Goal: Information Seeking & Learning: Learn about a topic

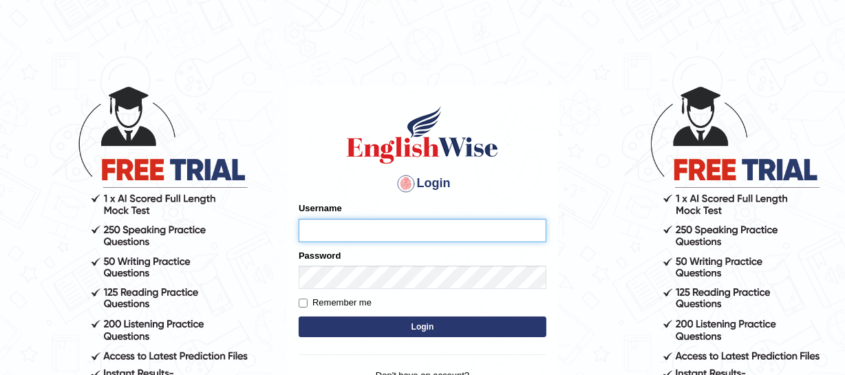
type input "jsantiago"
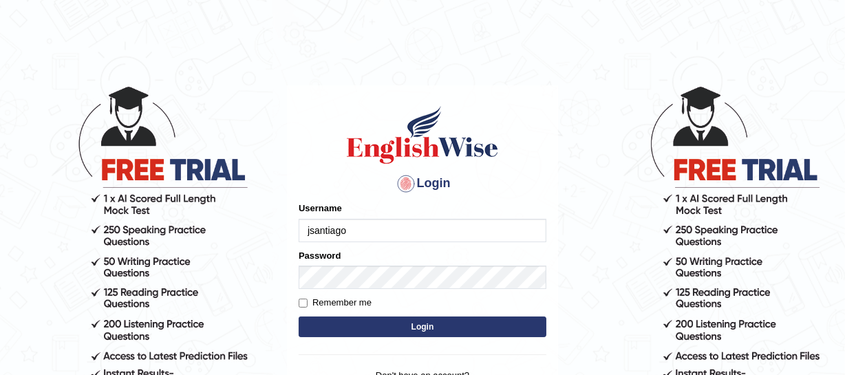
click at [347, 321] on button "Login" at bounding box center [423, 326] width 248 height 21
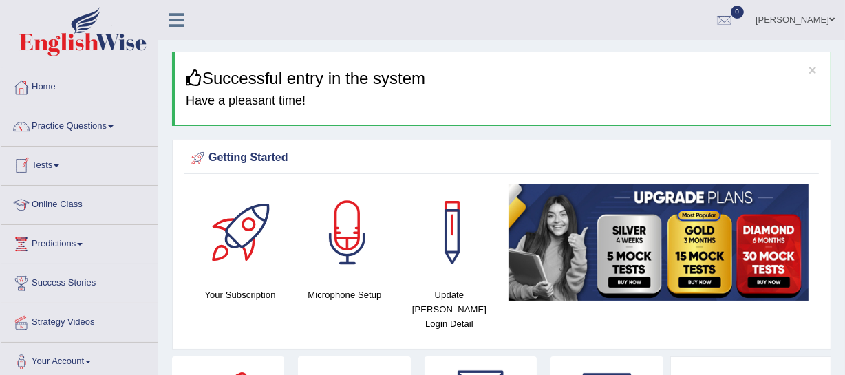
click at [57, 168] on link "Tests" at bounding box center [79, 164] width 157 height 34
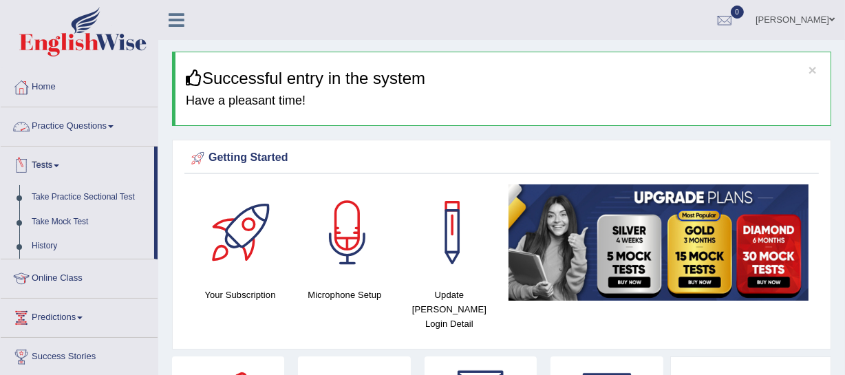
click at [78, 127] on link "Practice Questions" at bounding box center [79, 124] width 157 height 34
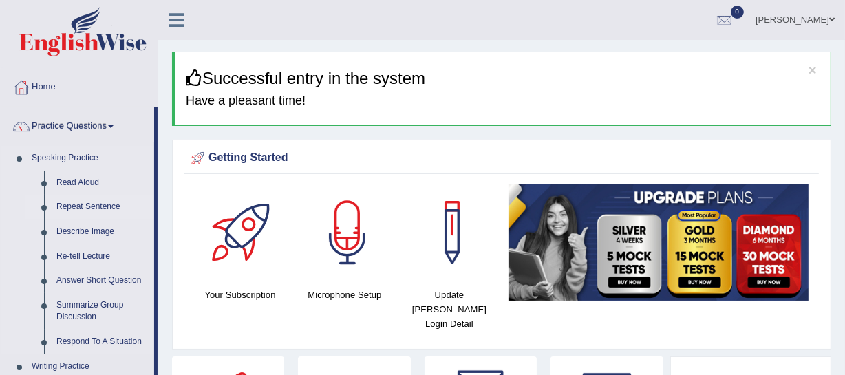
click at [66, 209] on link "Repeat Sentence" at bounding box center [102, 207] width 104 height 25
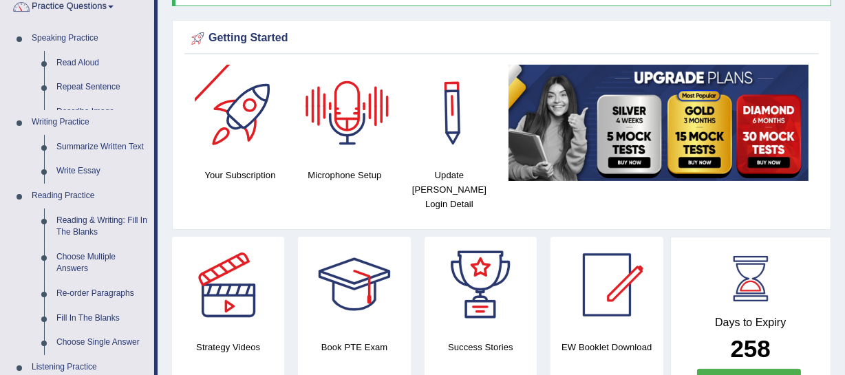
scroll to position [125, 0]
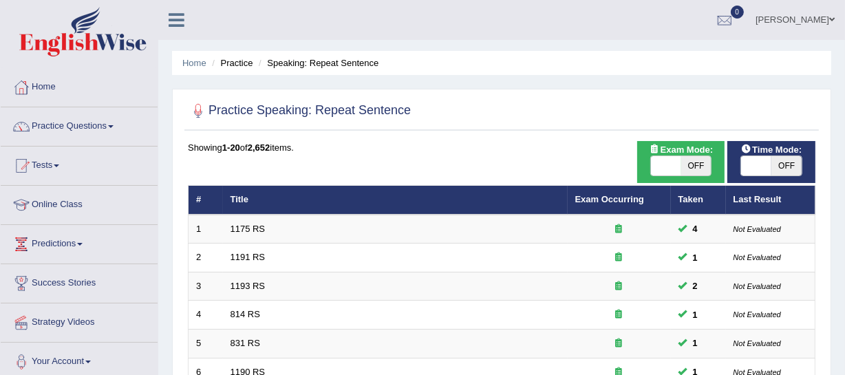
click at [764, 169] on span at bounding box center [756, 165] width 30 height 19
checkbox input "true"
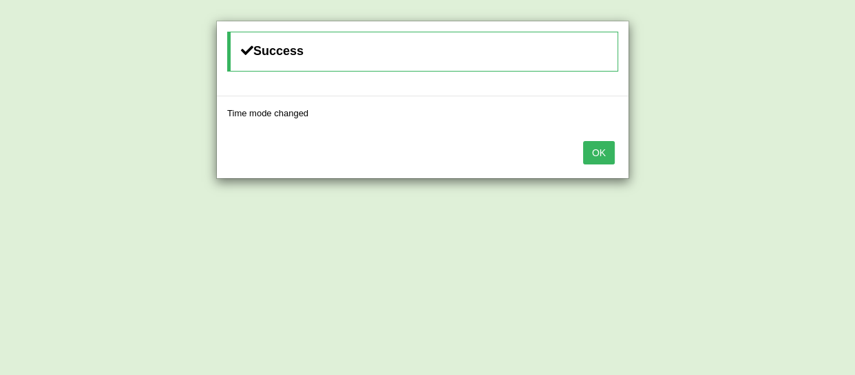
click at [603, 161] on button "OK" at bounding box center [599, 152] width 32 height 23
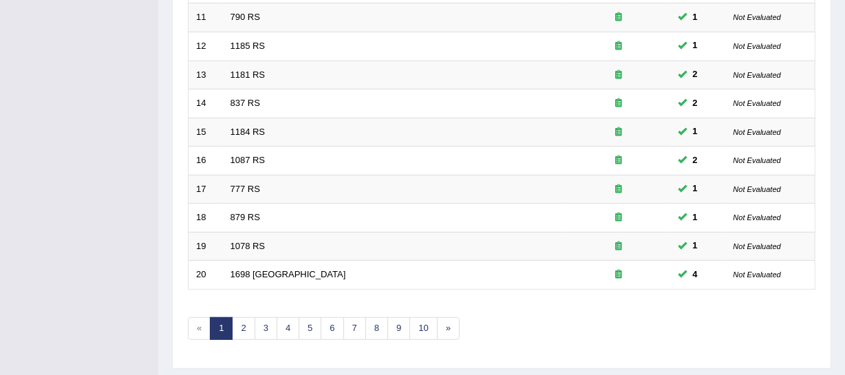
scroll to position [535, 0]
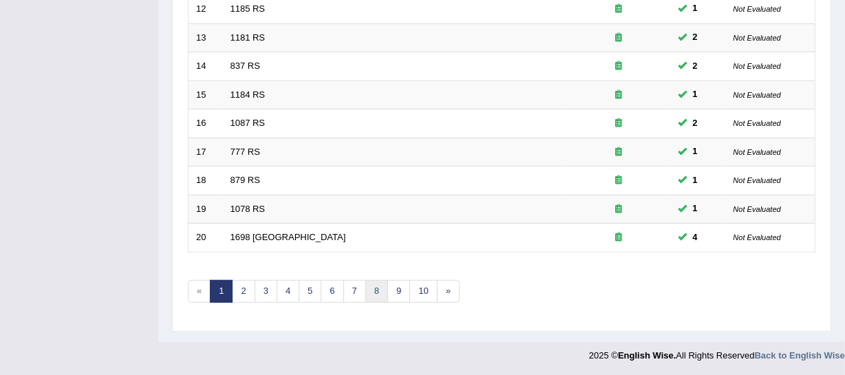
click at [369, 290] on link "8" at bounding box center [376, 291] width 23 height 23
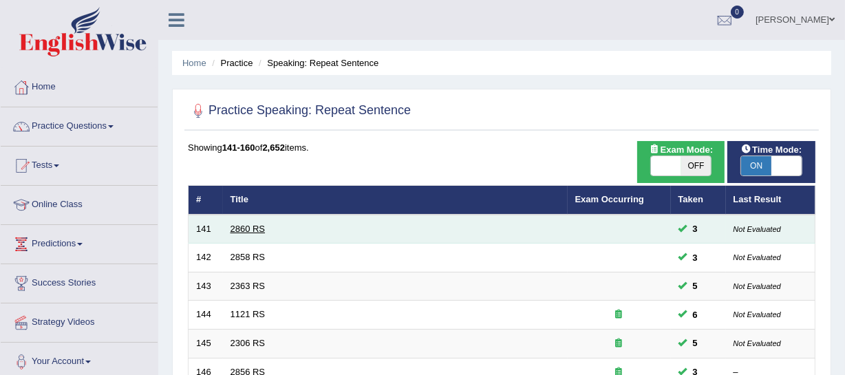
click at [244, 227] on link "2860 RS" at bounding box center [247, 229] width 35 height 10
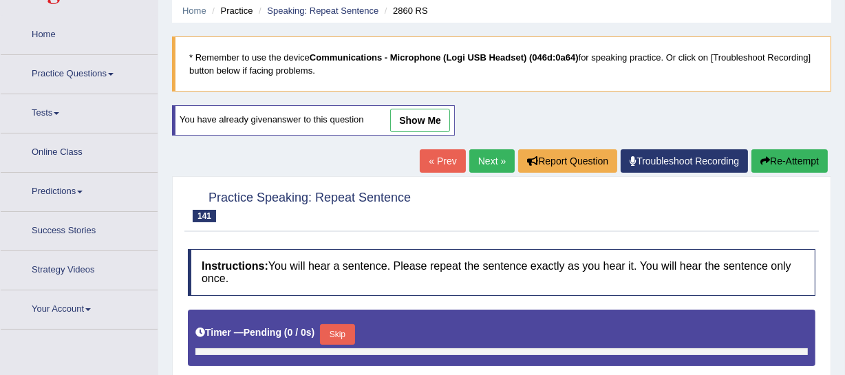
type input "0.55"
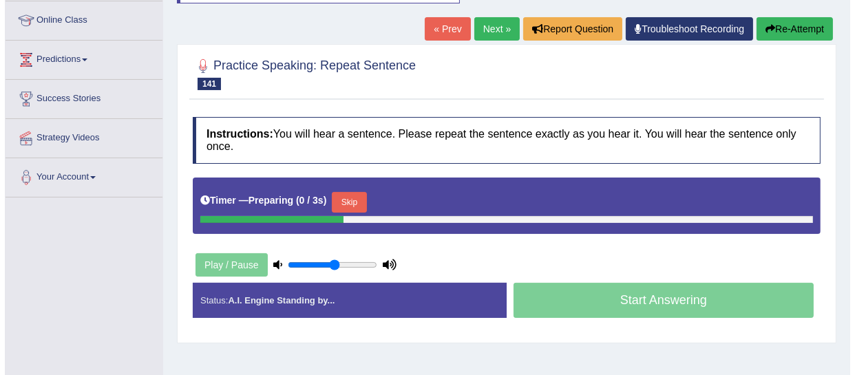
scroll to position [187, 0]
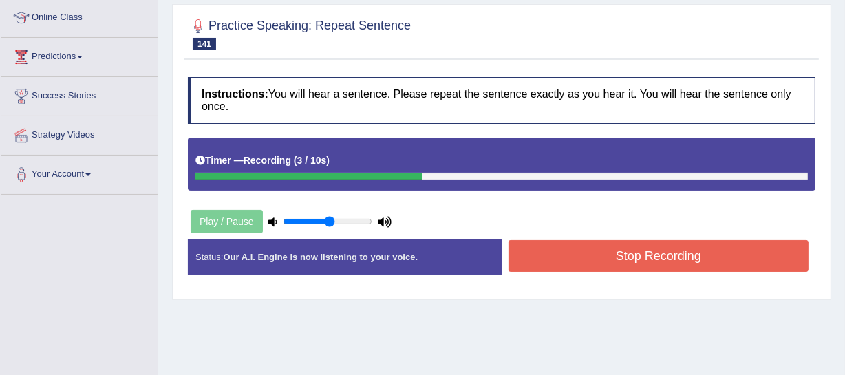
click at [539, 248] on button "Stop Recording" at bounding box center [658, 256] width 300 height 32
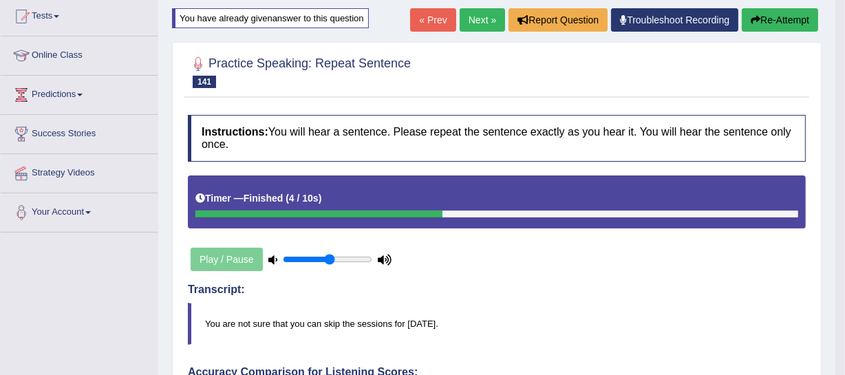
scroll to position [144, 0]
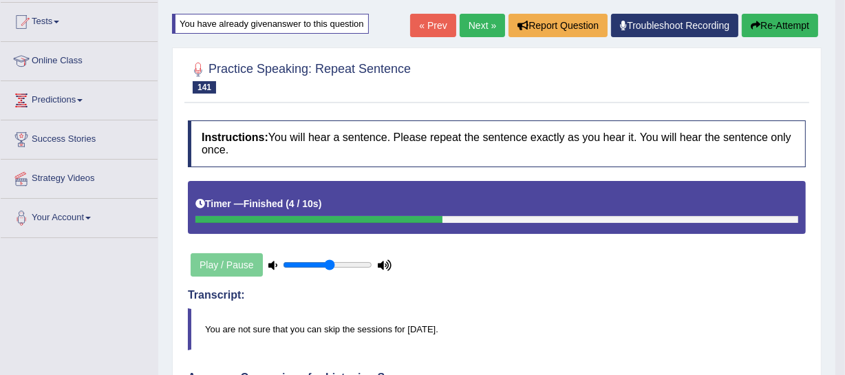
click at [804, 6] on div "Home Practice Speaking: Repeat Sentence 2860 RS * Remember to use the device Co…" at bounding box center [496, 348] width 677 height 985
click at [474, 25] on link "Next »" at bounding box center [482, 25] width 45 height 23
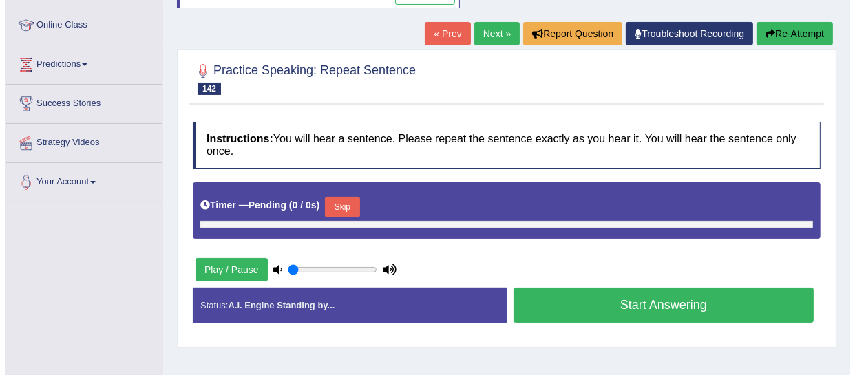
scroll to position [187, 0]
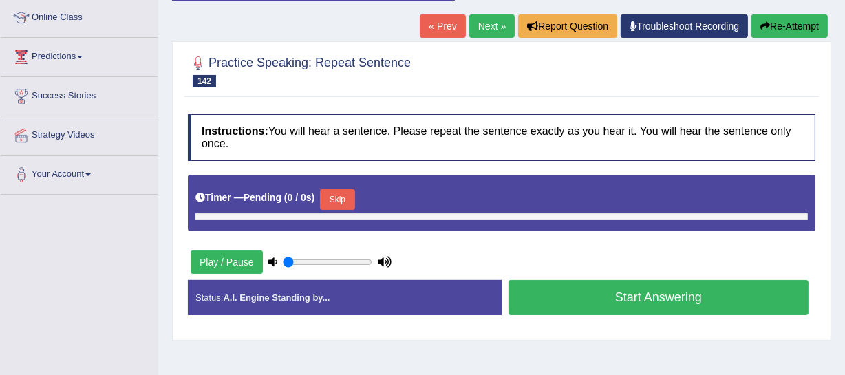
type input "0.55"
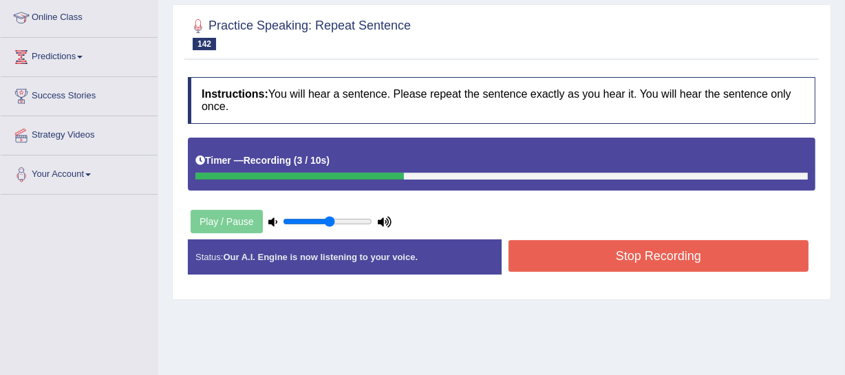
click at [592, 250] on button "Stop Recording" at bounding box center [658, 256] width 300 height 32
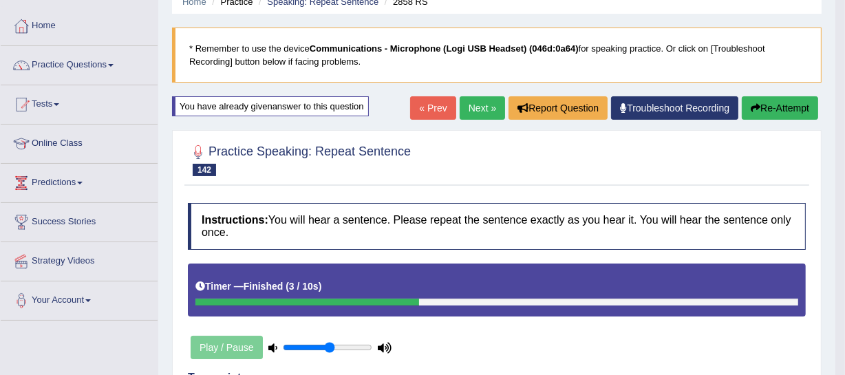
scroll to position [0, 0]
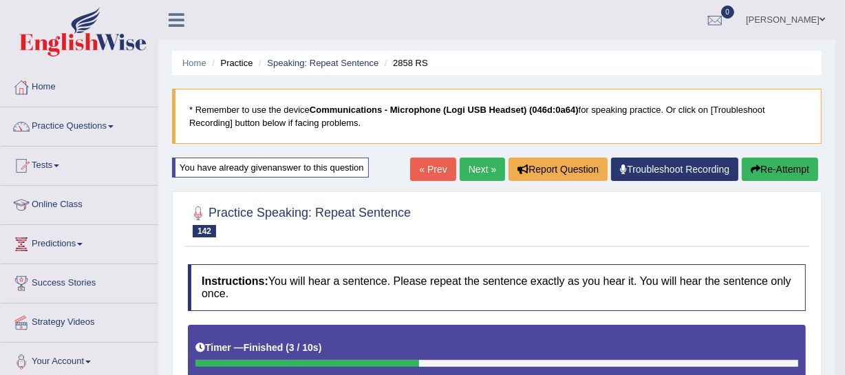
click at [463, 175] on link "Next »" at bounding box center [482, 169] width 45 height 23
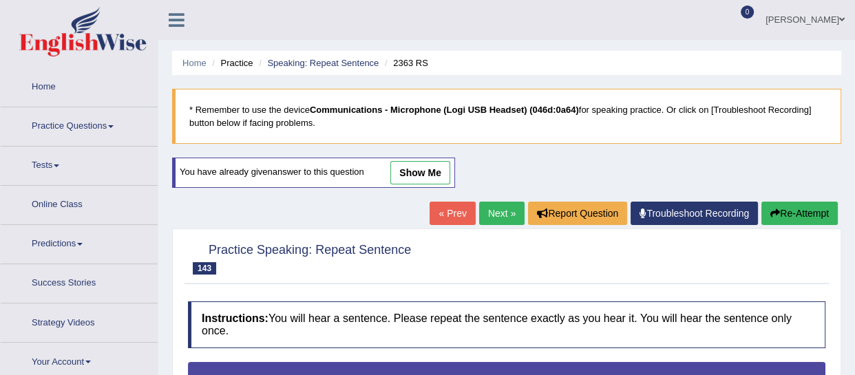
type input "0.55"
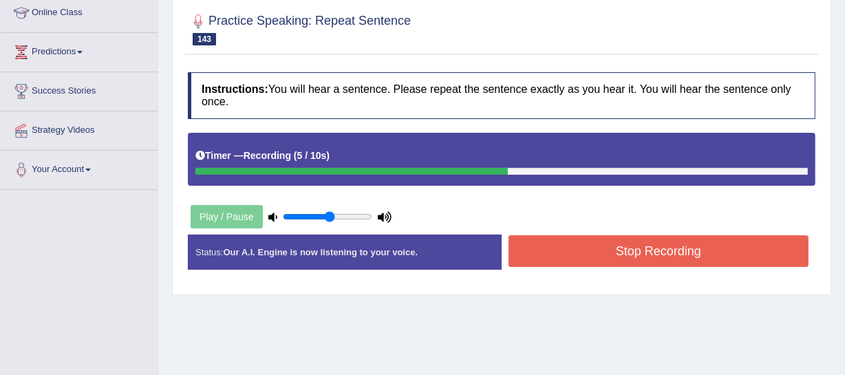
click at [619, 245] on button "Stop Recording" at bounding box center [658, 251] width 300 height 32
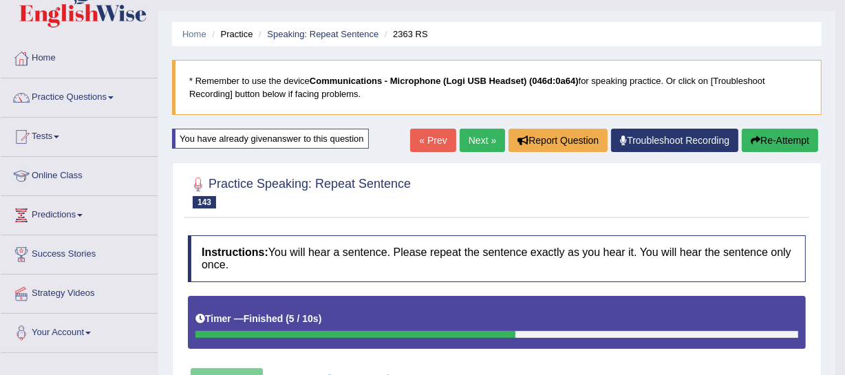
scroll to position [0, 0]
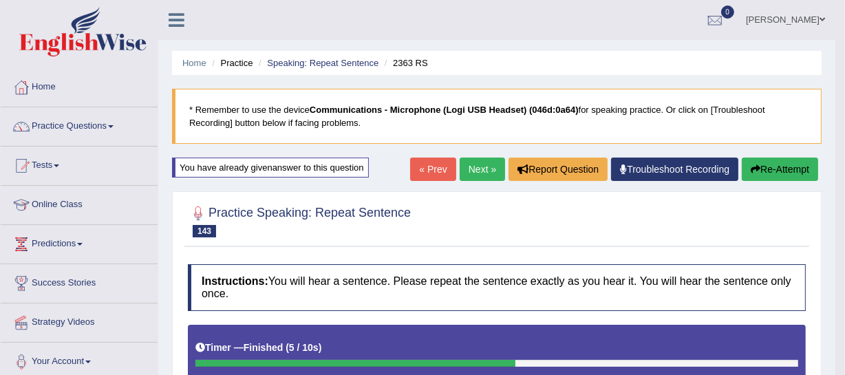
click at [771, 166] on button "Re-Attempt" at bounding box center [780, 169] width 76 height 23
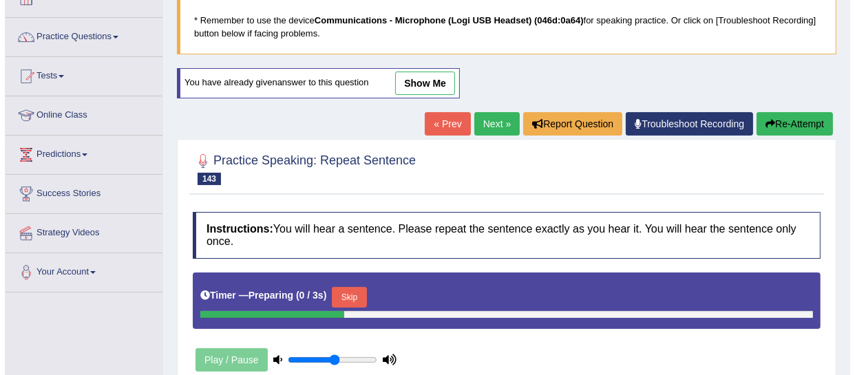
scroll to position [208, 0]
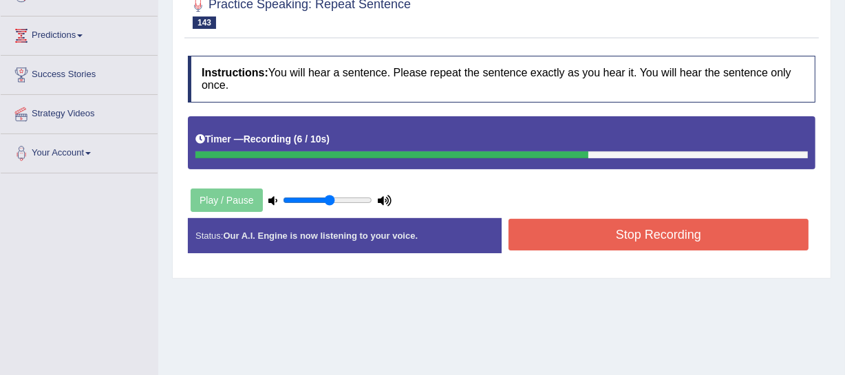
click at [674, 235] on button "Stop Recording" at bounding box center [658, 235] width 300 height 32
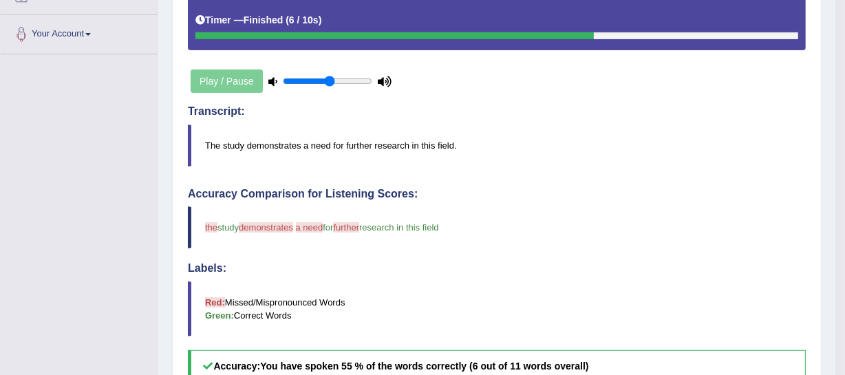
scroll to position [19, 0]
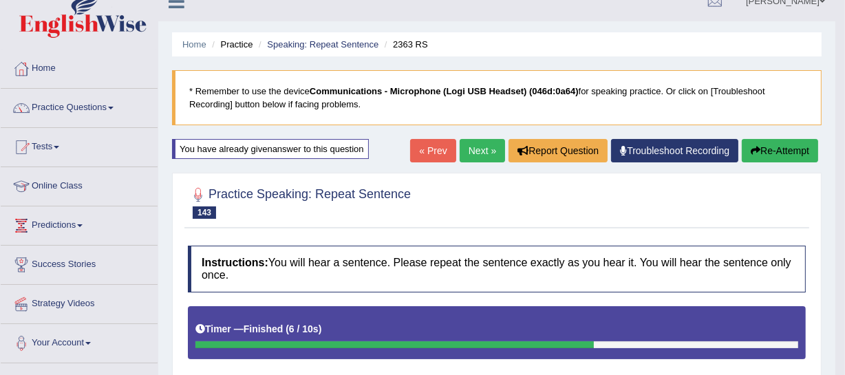
click at [475, 154] on link "Next »" at bounding box center [482, 150] width 45 height 23
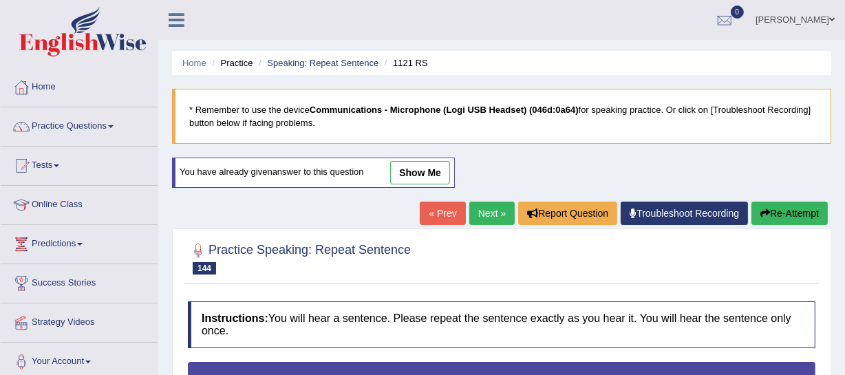
type input "0.55"
click at [45, 74] on link "Home" at bounding box center [79, 85] width 157 height 34
